Goal: Task Accomplishment & Management: Use online tool/utility

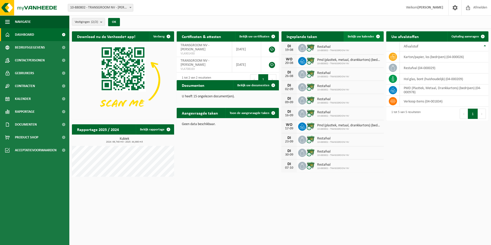
click at [373, 34] on link "Bekijk uw kalender" at bounding box center [364, 36] width 40 height 10
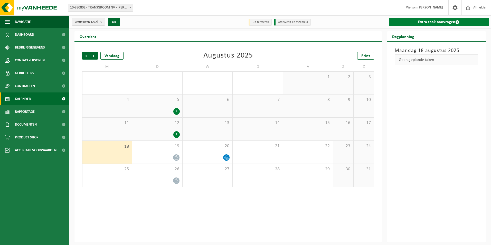
click at [415, 26] on link "Extra taak aanvragen" at bounding box center [439, 22] width 100 height 8
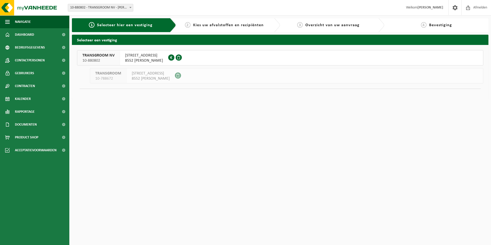
click at [151, 58] on span "8552 MOEN" at bounding box center [144, 60] width 38 height 5
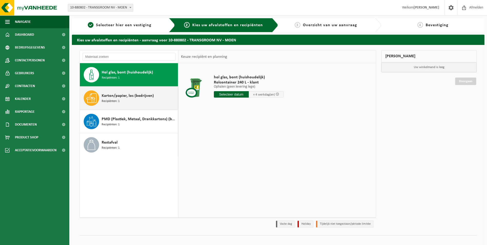
click at [140, 99] on span "Karton/papier, los (bedrijven)" at bounding box center [128, 96] width 52 height 6
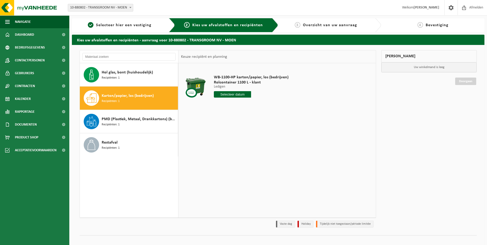
click at [230, 95] on input "text" at bounding box center [233, 94] width 38 height 6
click at [225, 148] on div "19" at bounding box center [227, 148] width 9 height 8
type input "Van 2025-08-19"
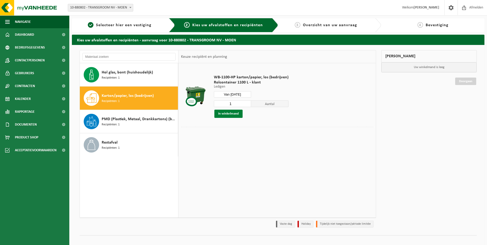
click at [229, 113] on button "In winkelmand" at bounding box center [229, 114] width 28 height 8
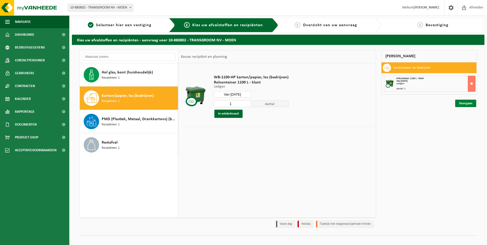
click at [467, 106] on link "Doorgaan" at bounding box center [466, 103] width 21 height 7
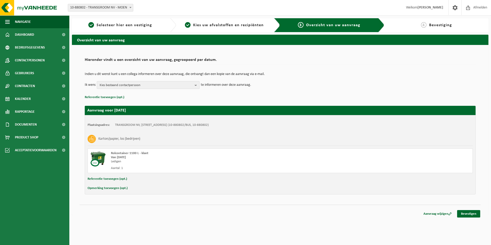
click at [196, 86] on b "button" at bounding box center [197, 84] width 5 height 7
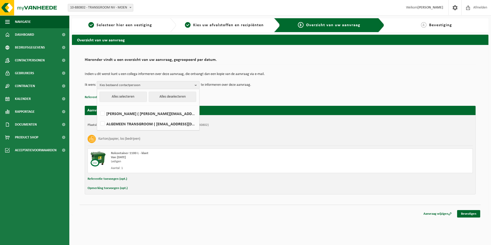
click at [196, 85] on b "button" at bounding box center [197, 84] width 5 height 7
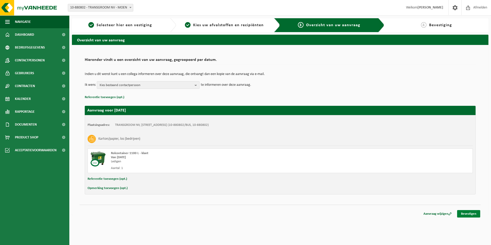
click at [471, 214] on link "Bevestigen" at bounding box center [468, 213] width 23 height 7
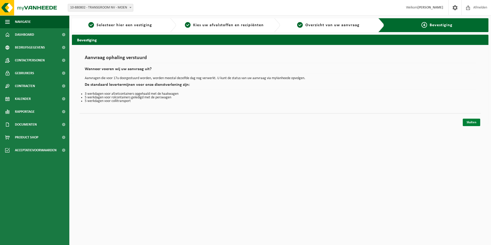
click at [467, 123] on link "Sluiten" at bounding box center [471, 122] width 17 height 7
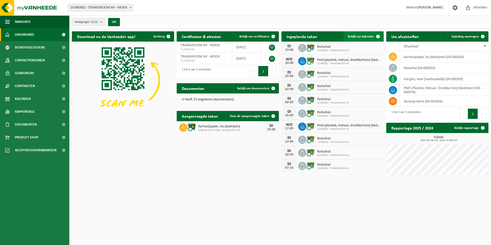
click at [357, 35] on span "Bekijk uw kalender" at bounding box center [361, 36] width 26 height 3
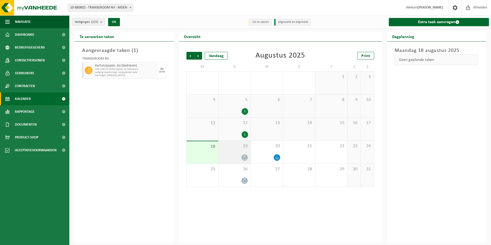
click at [234, 147] on span "19" at bounding box center [234, 146] width 27 height 6
click at [236, 126] on div "12 1" at bounding box center [235, 129] width 32 height 23
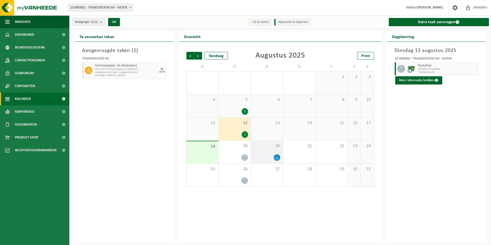
click at [270, 158] on div at bounding box center [267, 157] width 27 height 7
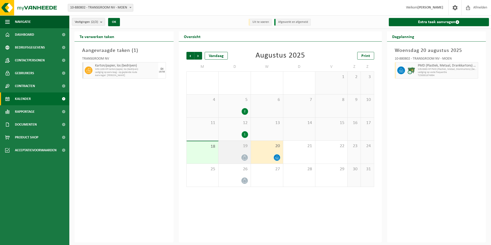
click at [238, 154] on div "19" at bounding box center [235, 152] width 32 height 23
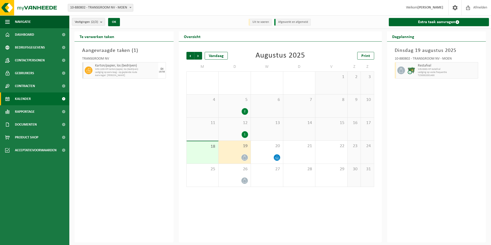
click at [262, 22] on li "Uit te voeren" at bounding box center [260, 22] width 23 height 7
click at [292, 22] on li "Afgewerkt en afgemeld" at bounding box center [292, 22] width 36 height 7
click at [447, 23] on link "Extra taak aanvragen" at bounding box center [439, 22] width 100 height 8
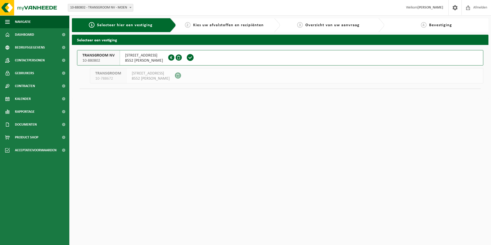
click at [150, 60] on span "8552 MOEN" at bounding box center [144, 60] width 38 height 5
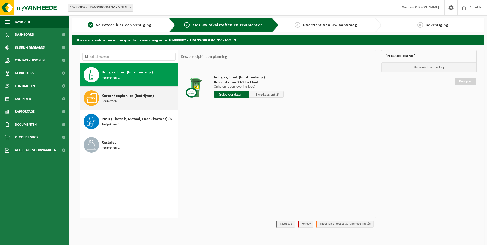
click at [136, 99] on span "Karton/papier, los (bedrijven)" at bounding box center [128, 96] width 52 height 6
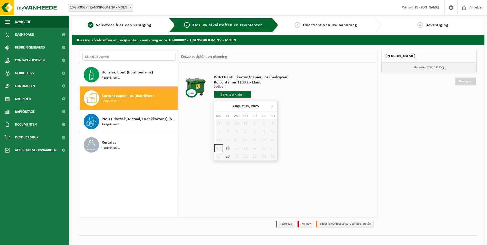
click at [227, 93] on input "text" at bounding box center [233, 94] width 38 height 6
click at [225, 149] on div "19" at bounding box center [227, 148] width 9 height 8
type input "Van 2025-08-19"
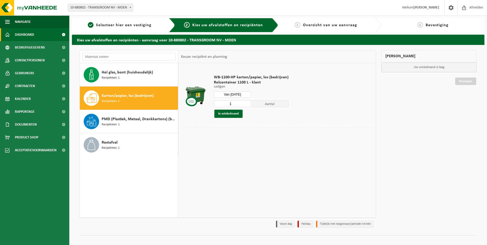
click at [34, 35] on link "Dashboard" at bounding box center [34, 34] width 69 height 13
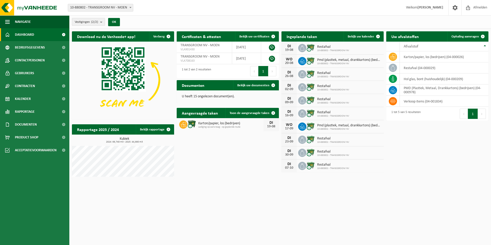
click at [103, 20] on b "submit" at bounding box center [102, 21] width 5 height 7
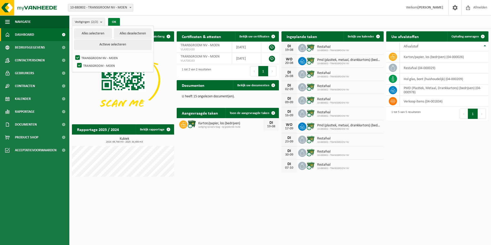
click at [115, 21] on button "OK" at bounding box center [114, 22] width 12 height 8
